Goal: Find specific page/section: Find specific page/section

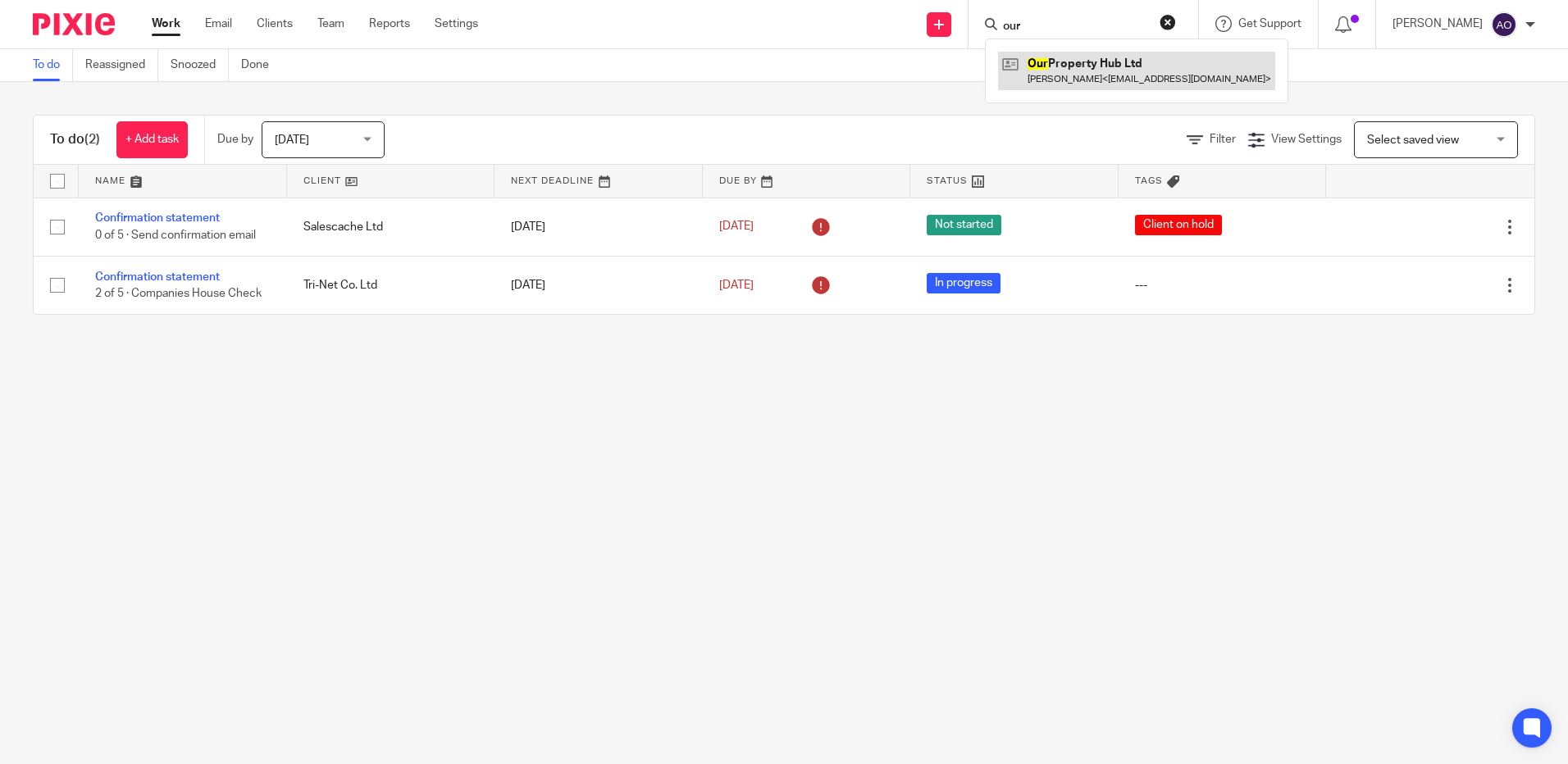
type input "our"
click at [1100, 81] on link at bounding box center [1137, 71] width 277 height 38
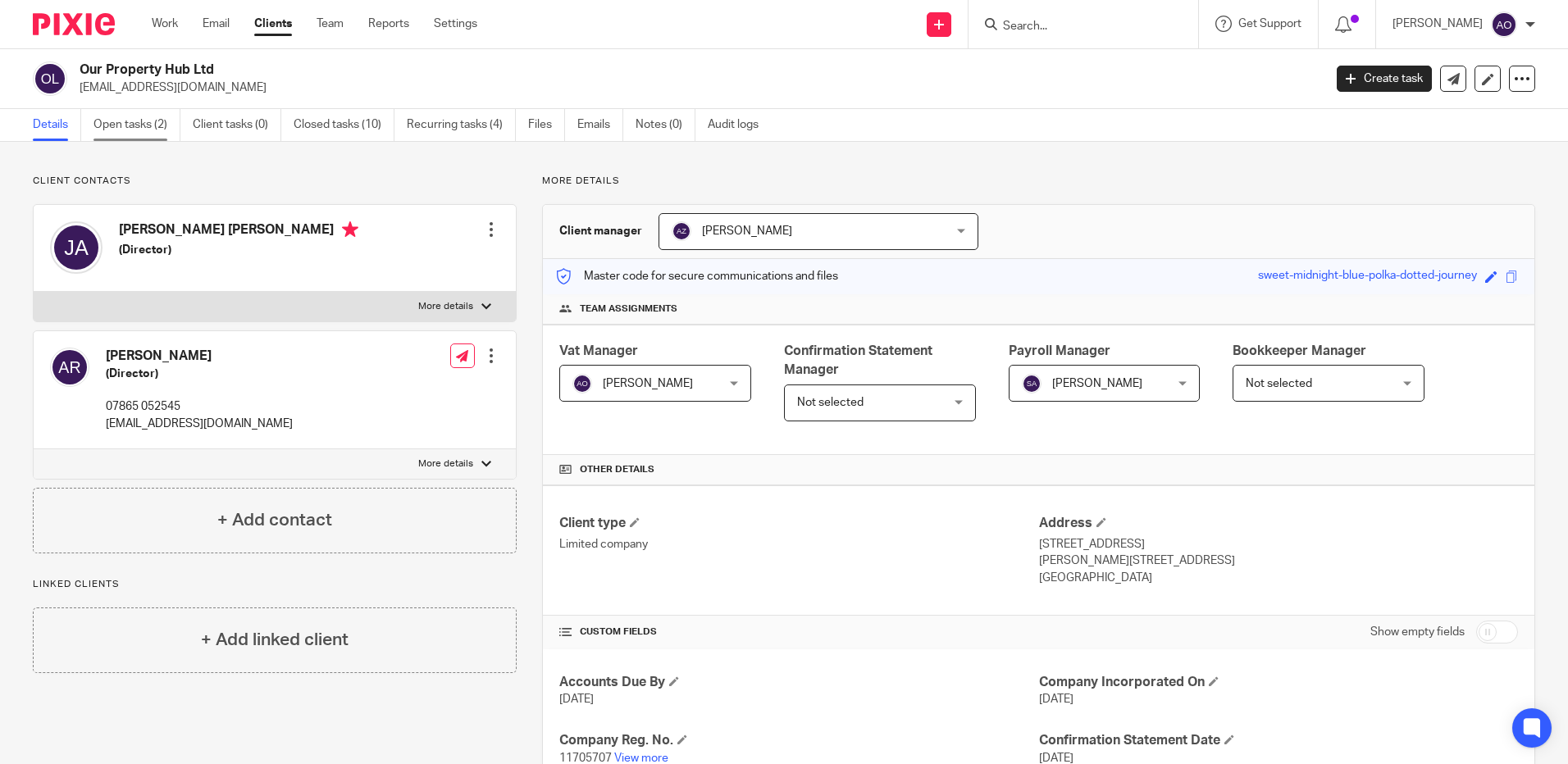
click at [118, 122] on link "Open tasks (2)" at bounding box center [137, 125] width 87 height 32
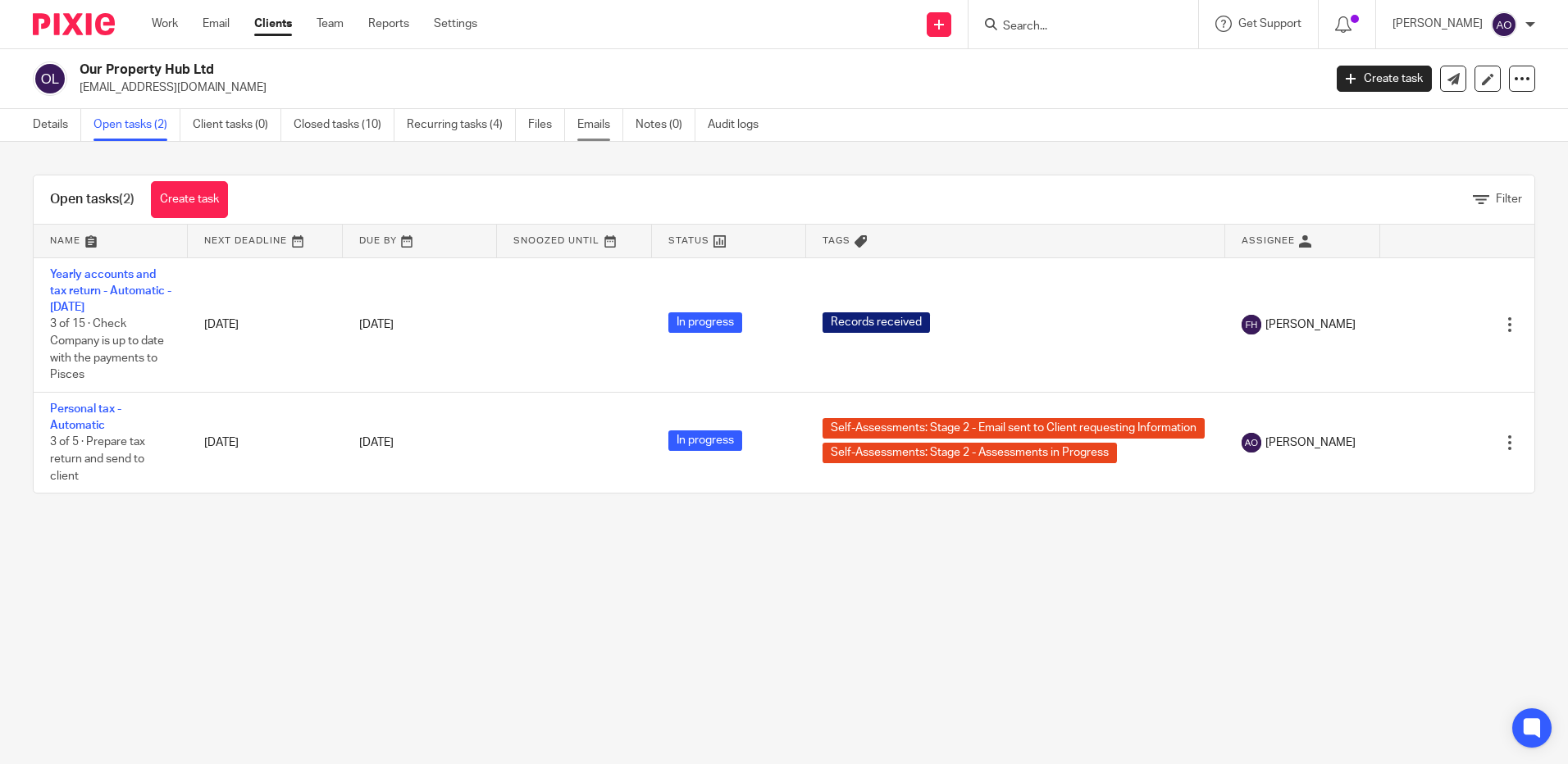
click at [610, 119] on link "Emails" at bounding box center [600, 125] width 46 height 32
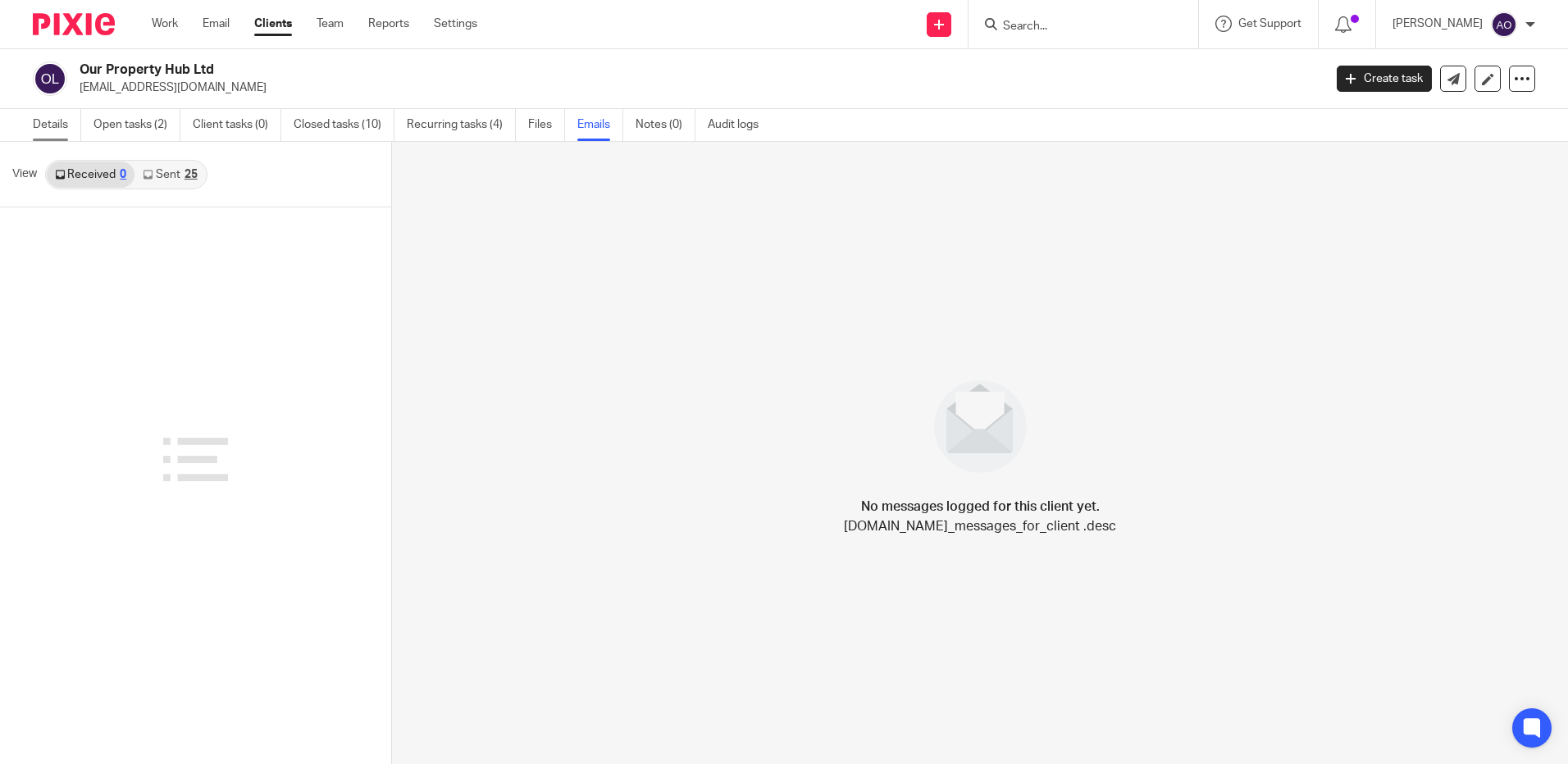
click at [52, 120] on link "Details" at bounding box center [57, 125] width 48 height 32
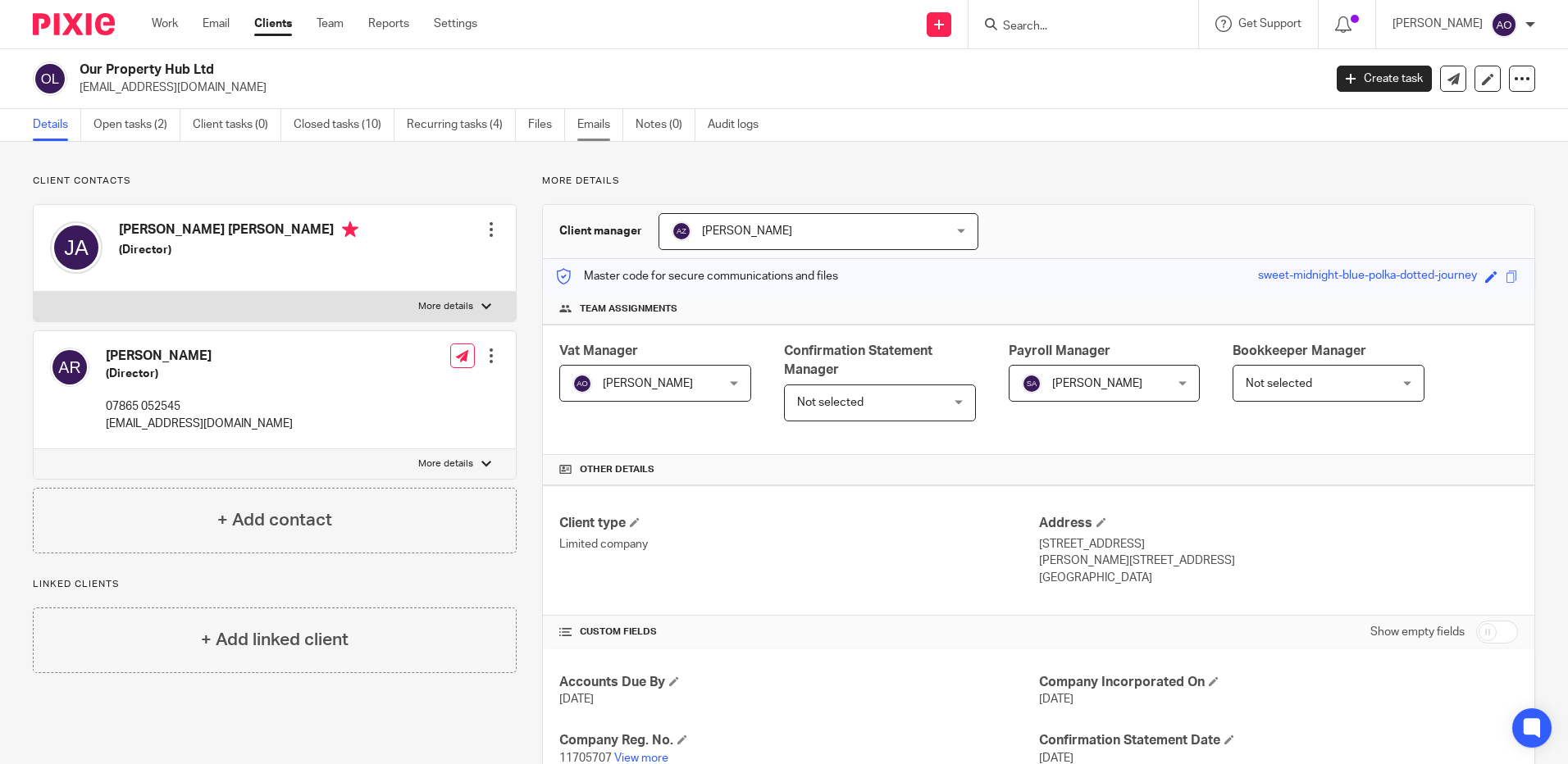
click at [609, 121] on link "Emails" at bounding box center [600, 125] width 46 height 32
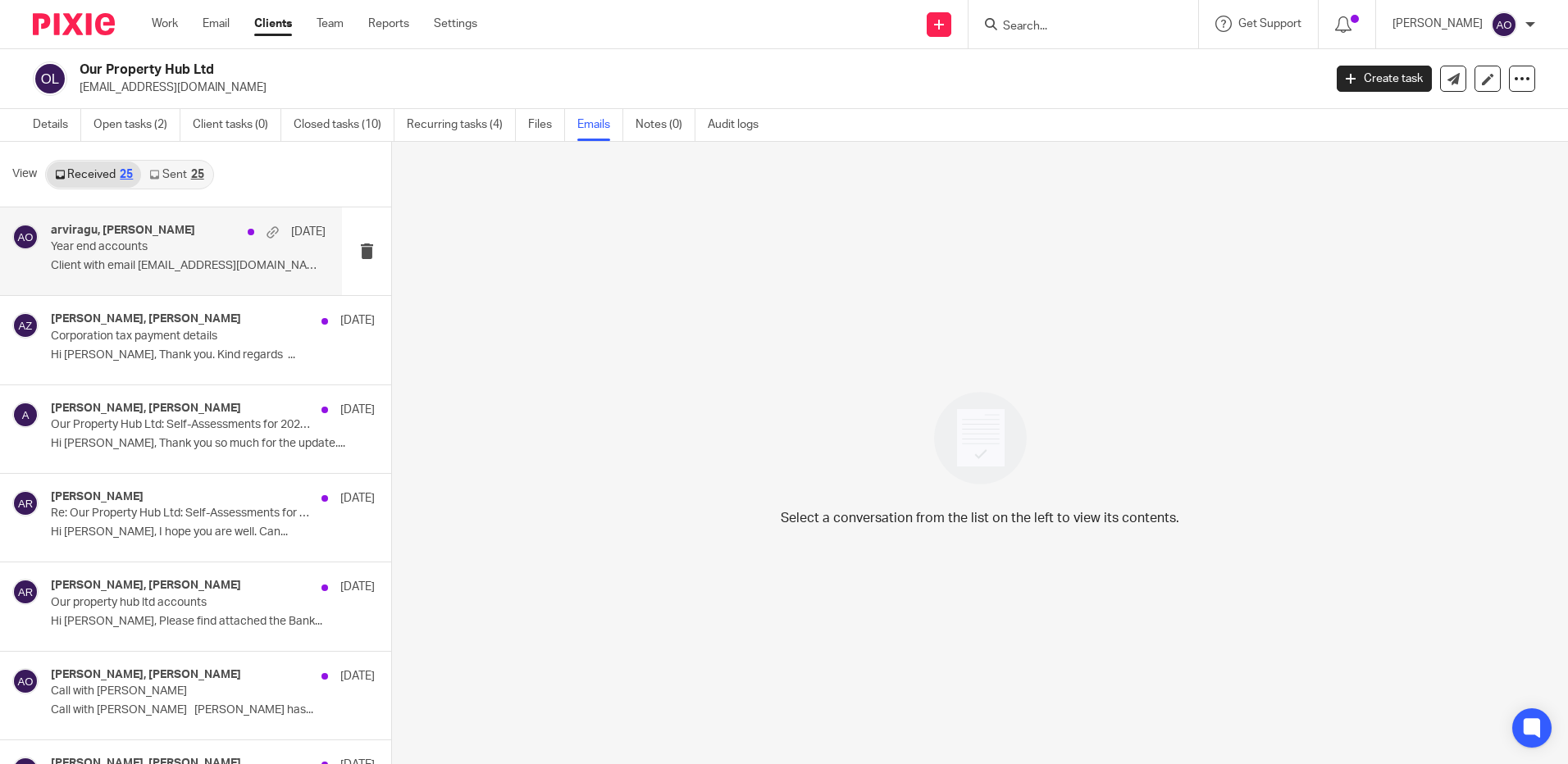
click at [139, 277] on div "arviragu, [PERSON_NAME] [DATE] Year end accounts Client with email [EMAIL_ADDRE…" at bounding box center [189, 250] width 275 height 55
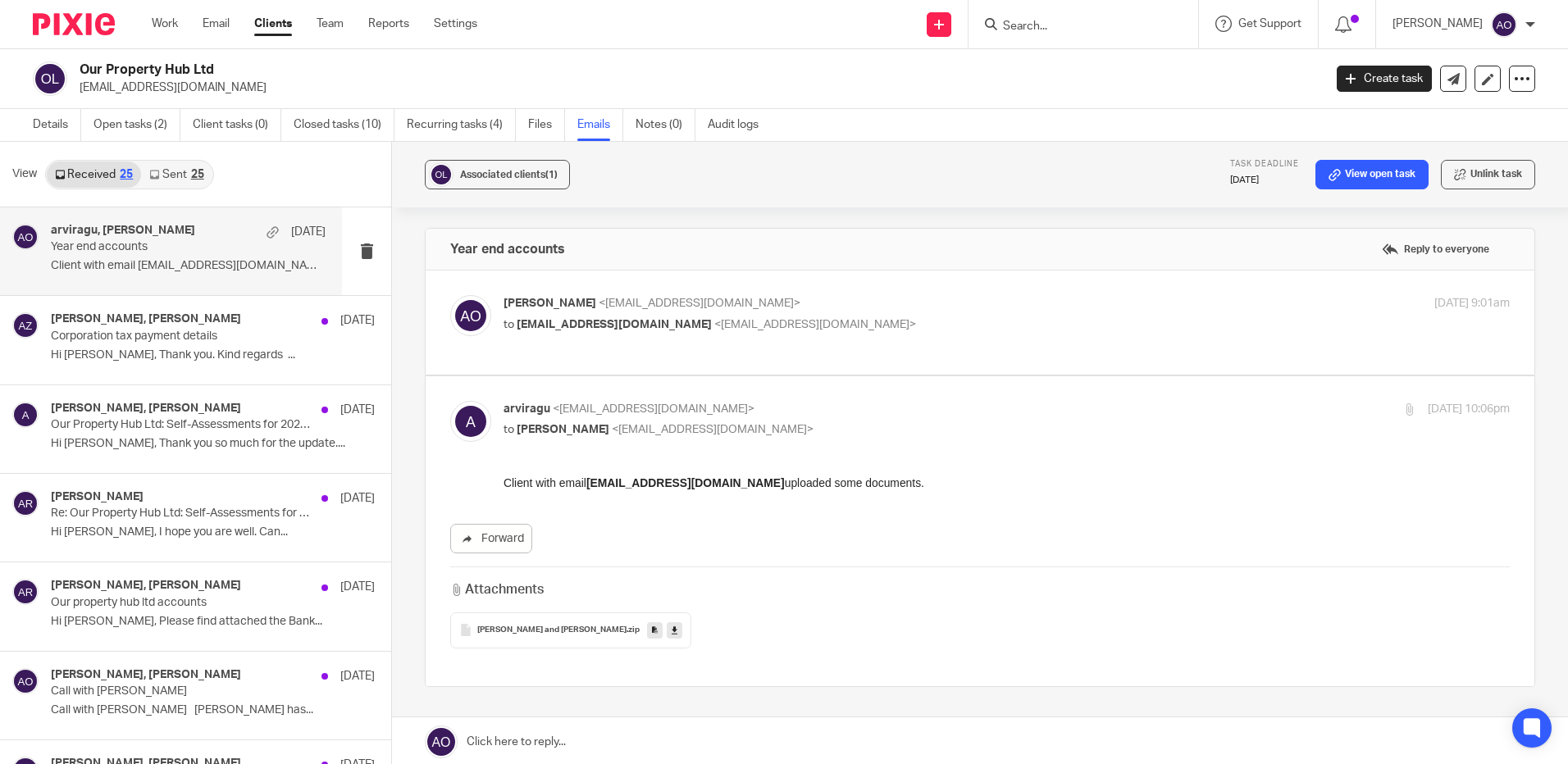
scroll to position [151, 0]
